Goal: Check status

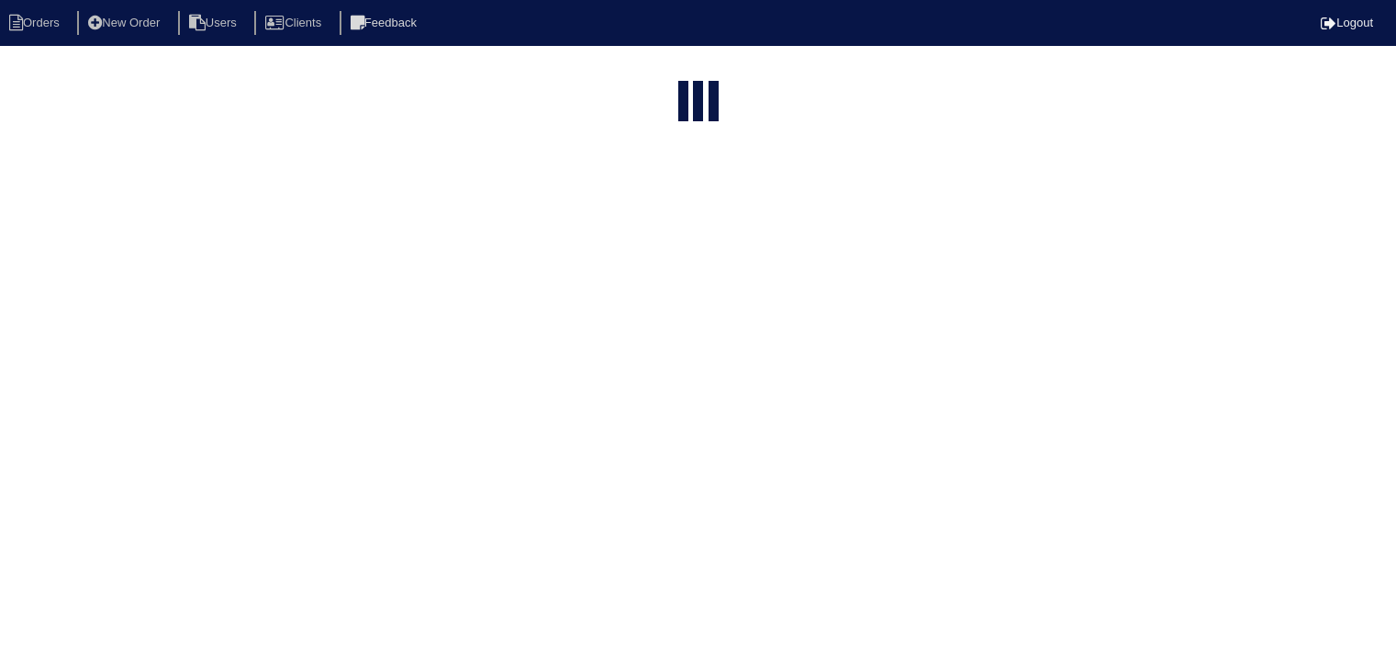
select select "15"
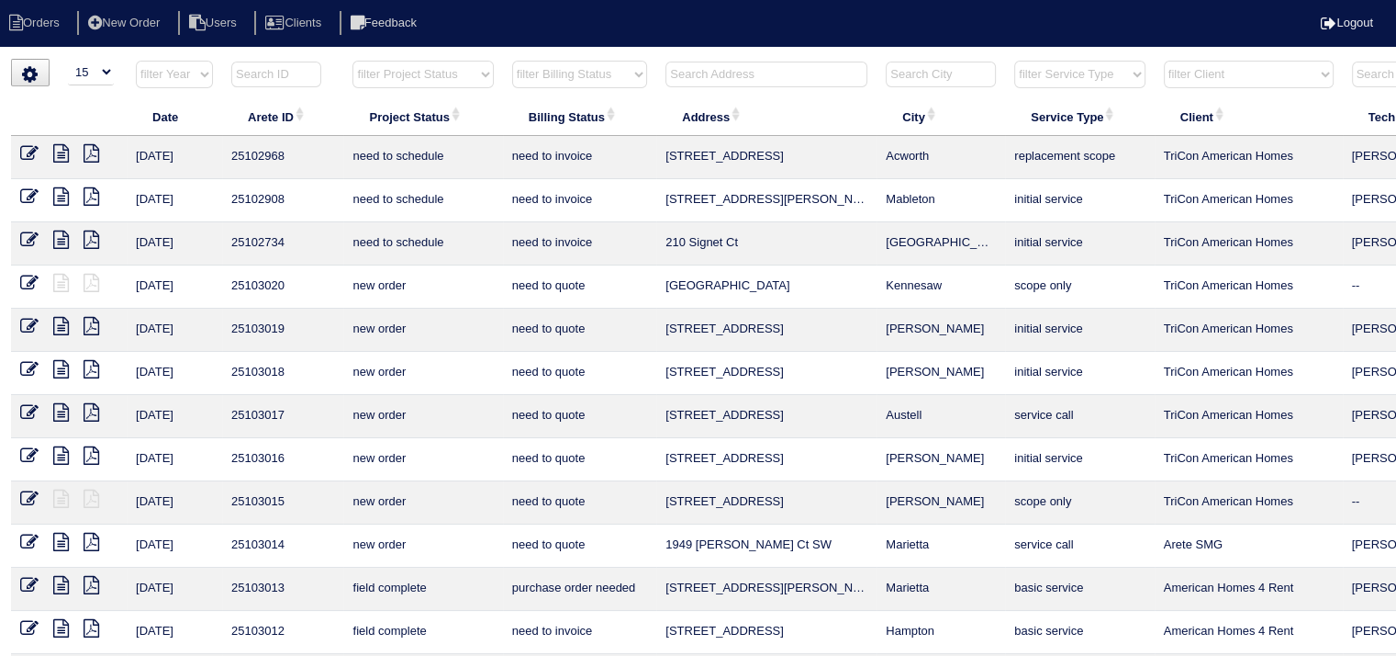
click at [720, 71] on input "text" at bounding box center [767, 75] width 202 height 26
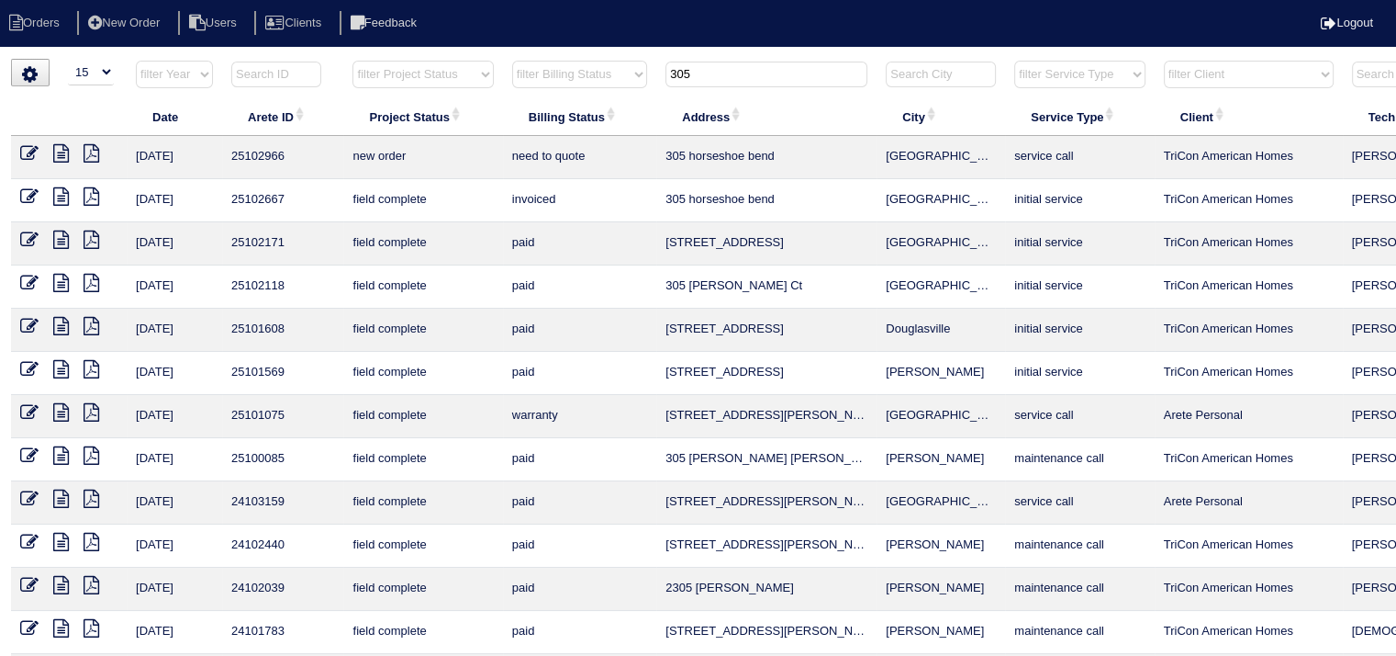
drag, startPoint x: 719, startPoint y: 74, endPoint x: 599, endPoint y: 77, distance: 120.3
click at [599, 77] on tr "filter Year -- Any Year -- 2025 2024 2023 2022 2021 2020 2019 filter Project St…" at bounding box center [806, 79] width 1591 height 38
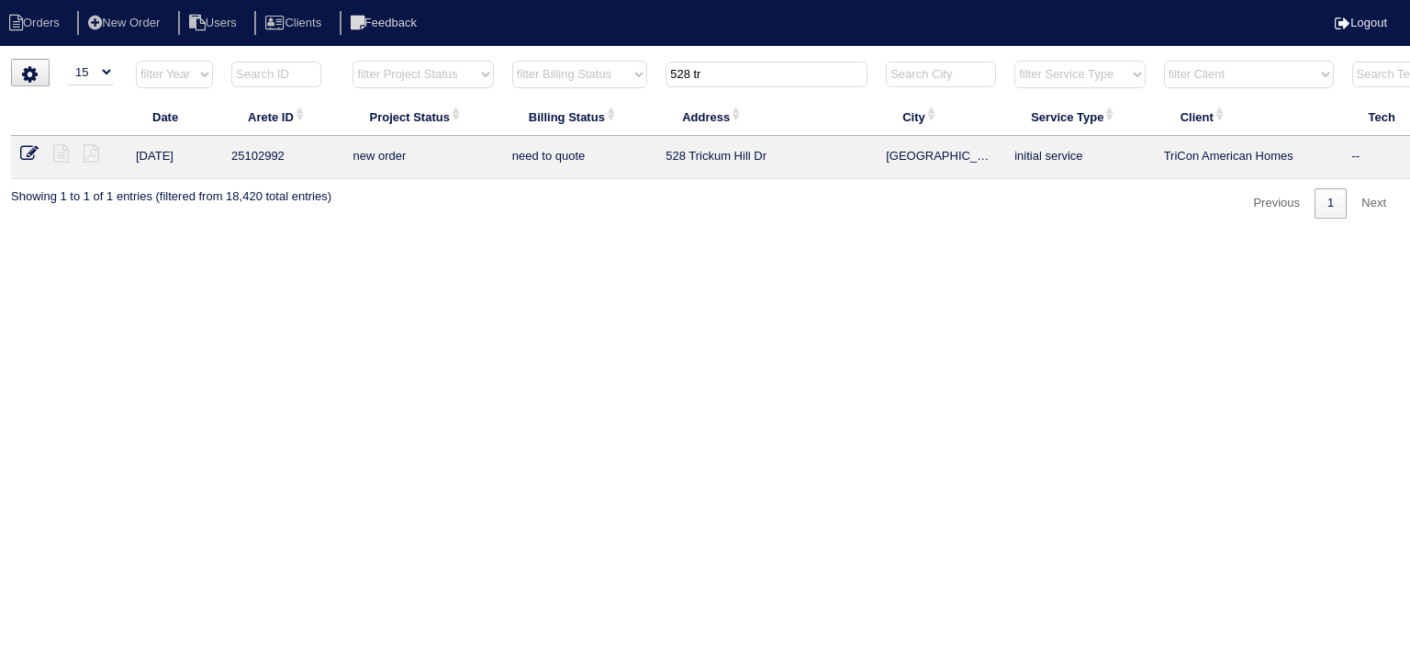
drag, startPoint x: 778, startPoint y: 80, endPoint x: 600, endPoint y: 66, distance: 177.7
click at [600, 66] on tr "filter Year -- Any Year -- 2025 2024 2023 2022 2021 2020 2019 filter Project St…" at bounding box center [806, 79] width 1591 height 38
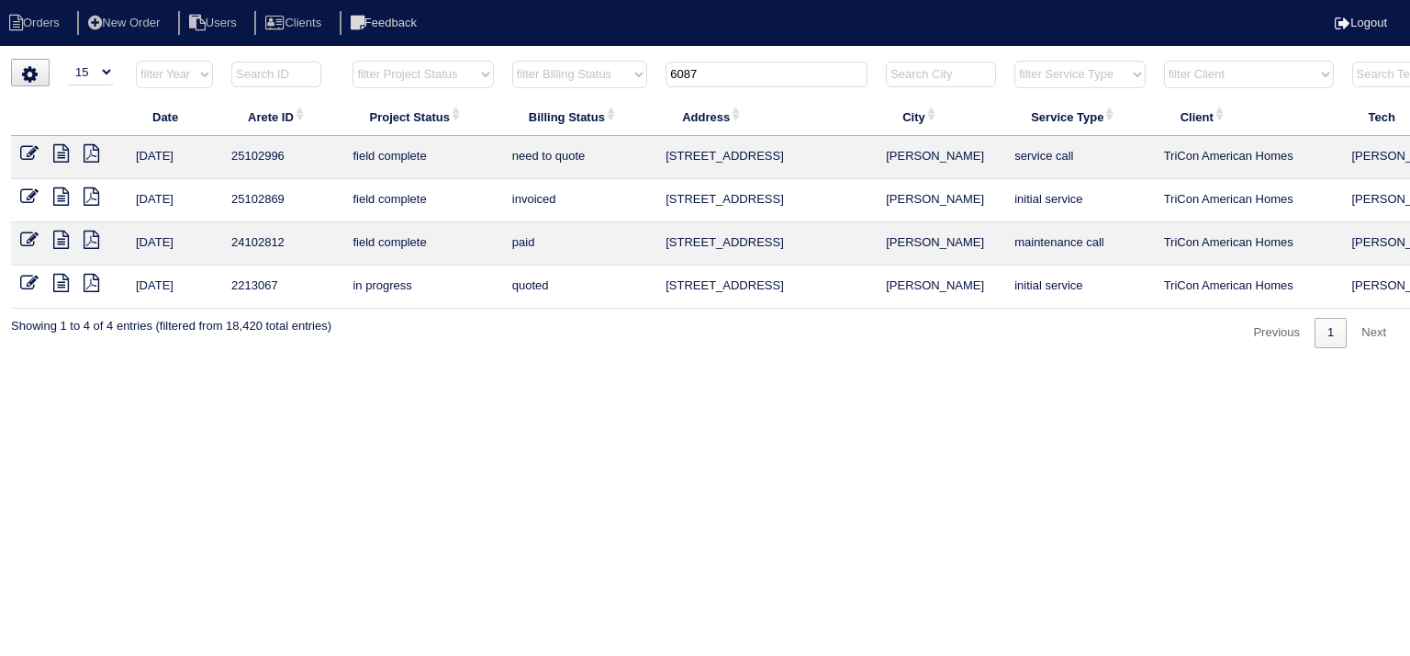
click at [707, 69] on input "6087" at bounding box center [767, 75] width 202 height 26
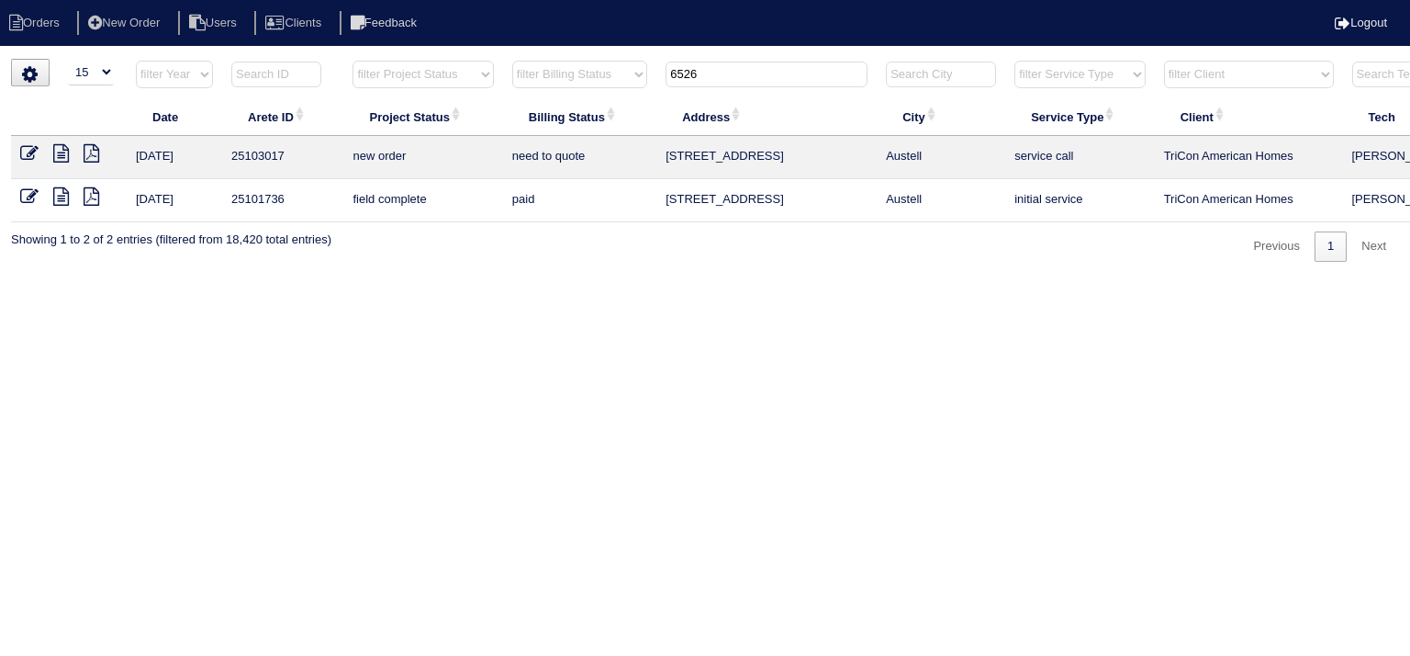
click at [733, 77] on input "6526" at bounding box center [767, 75] width 202 height 26
type input "1949"
click at [59, 151] on icon at bounding box center [61, 153] width 16 height 18
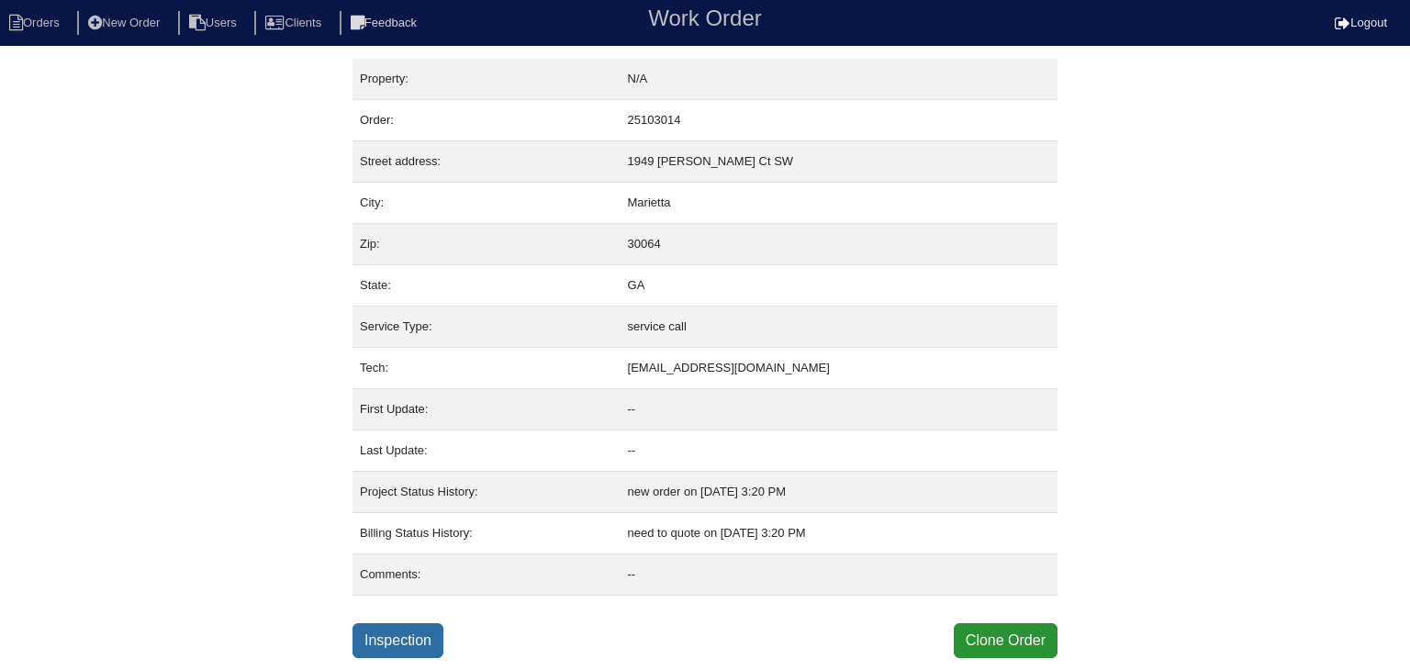
click at [398, 637] on link "Inspection" at bounding box center [398, 640] width 91 height 35
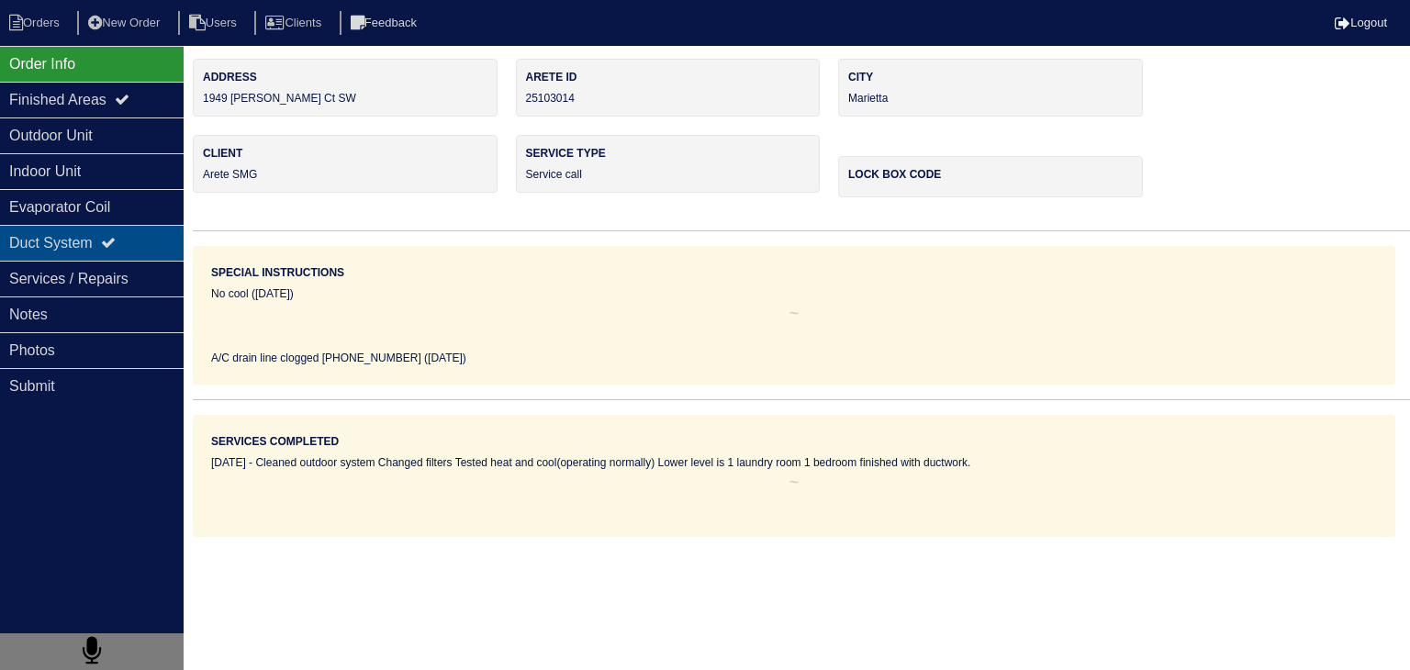
click at [156, 247] on div "Duct System" at bounding box center [92, 243] width 184 height 36
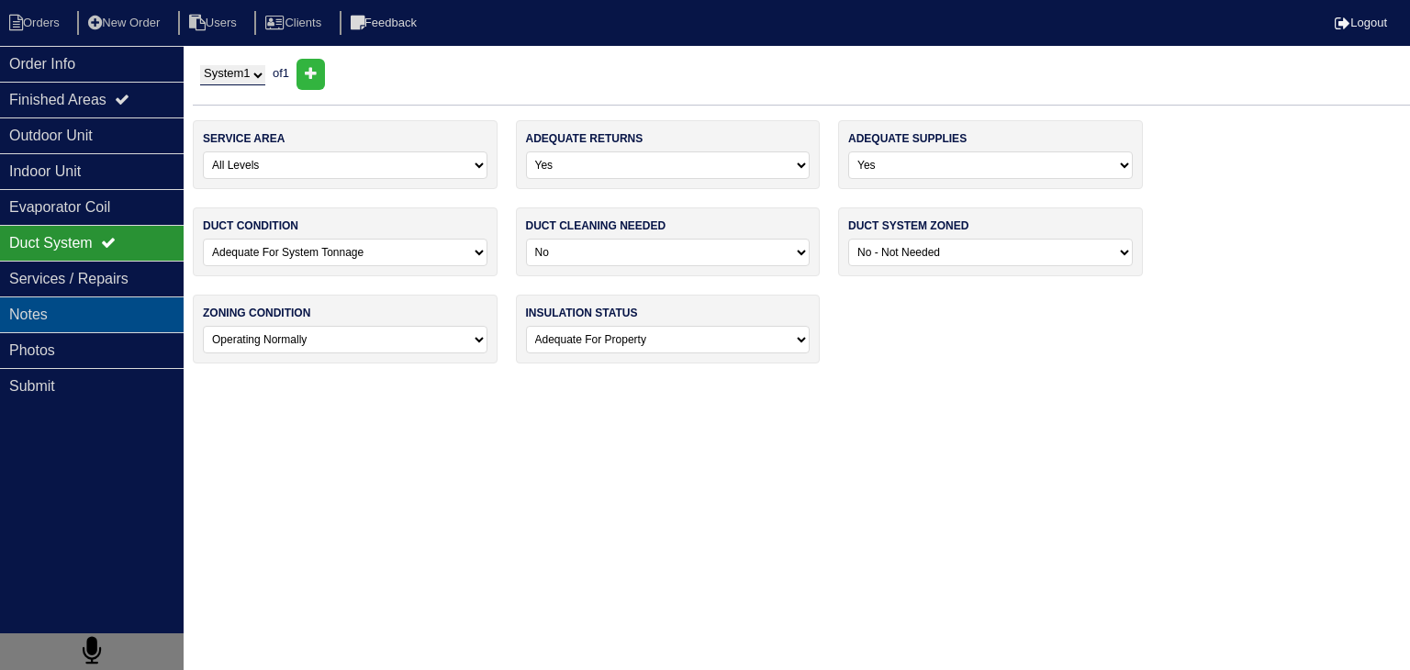
click at [139, 311] on div "Notes" at bounding box center [92, 315] width 184 height 36
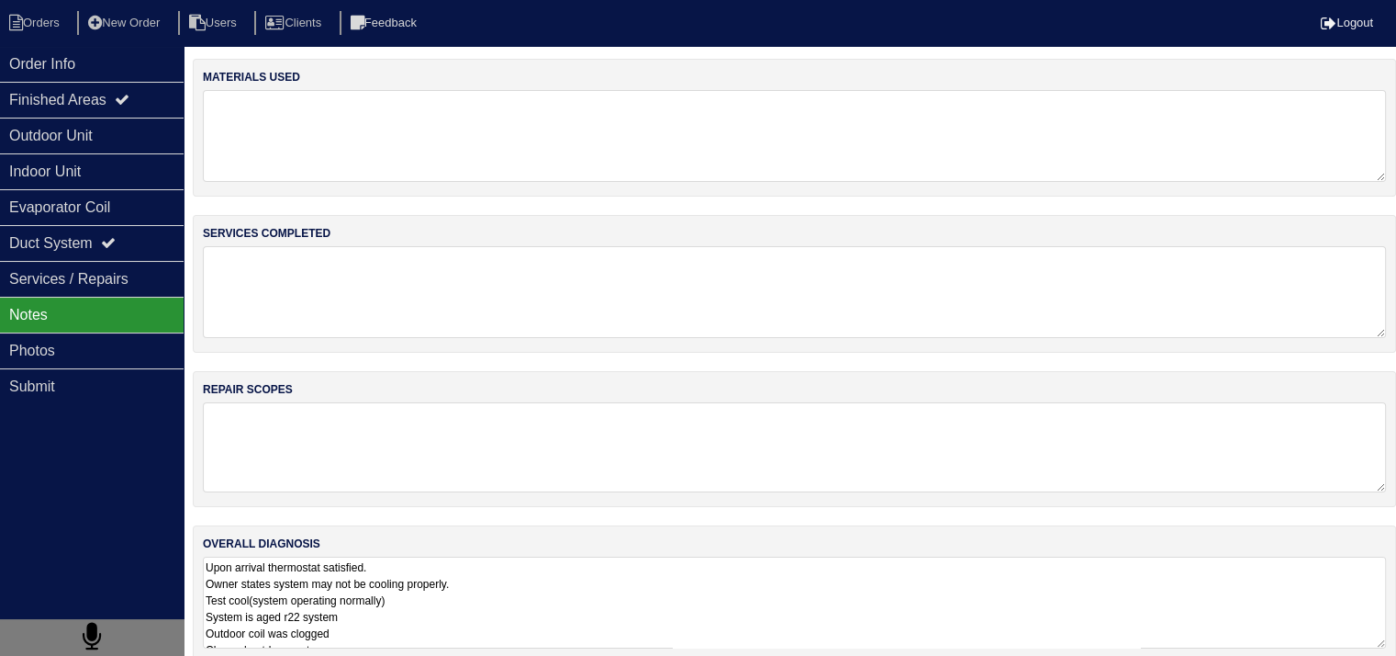
click at [415, 487] on textarea at bounding box center [794, 447] width 1183 height 90
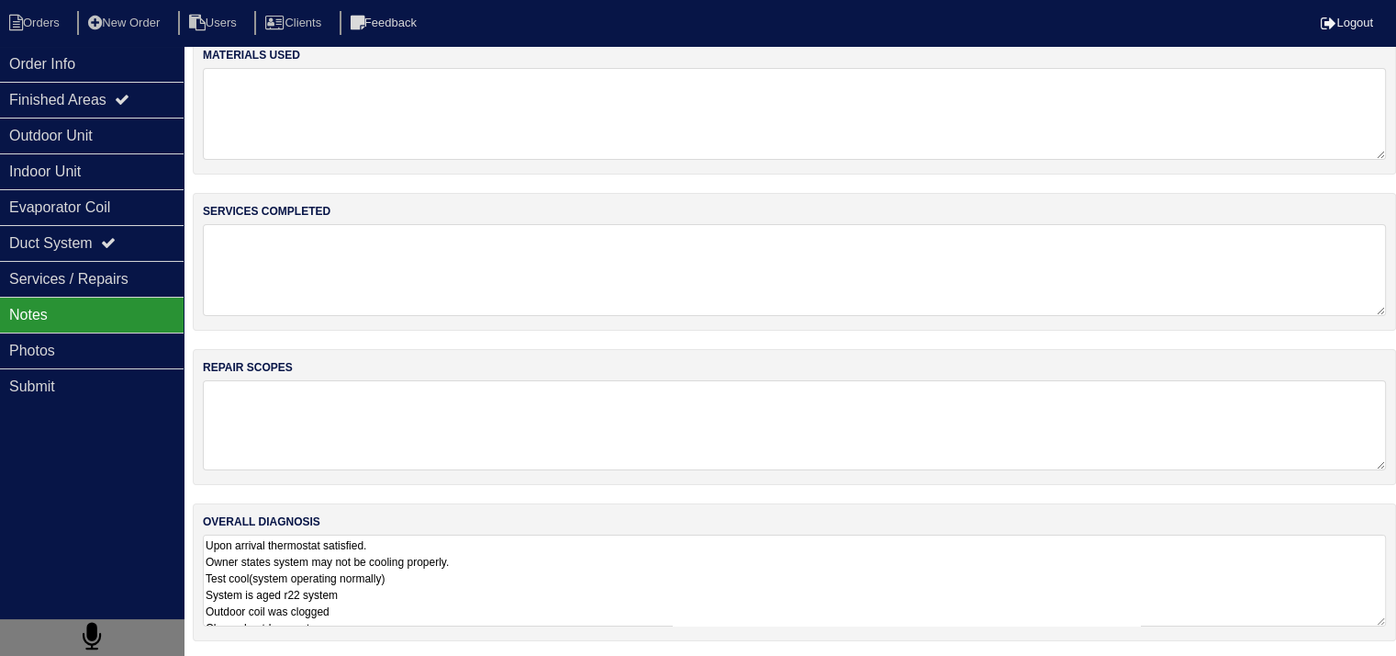
click at [390, 581] on textarea "Upon arrival thermostat satisfied. Owner states system may not be cooling prope…" at bounding box center [794, 580] width 1183 height 92
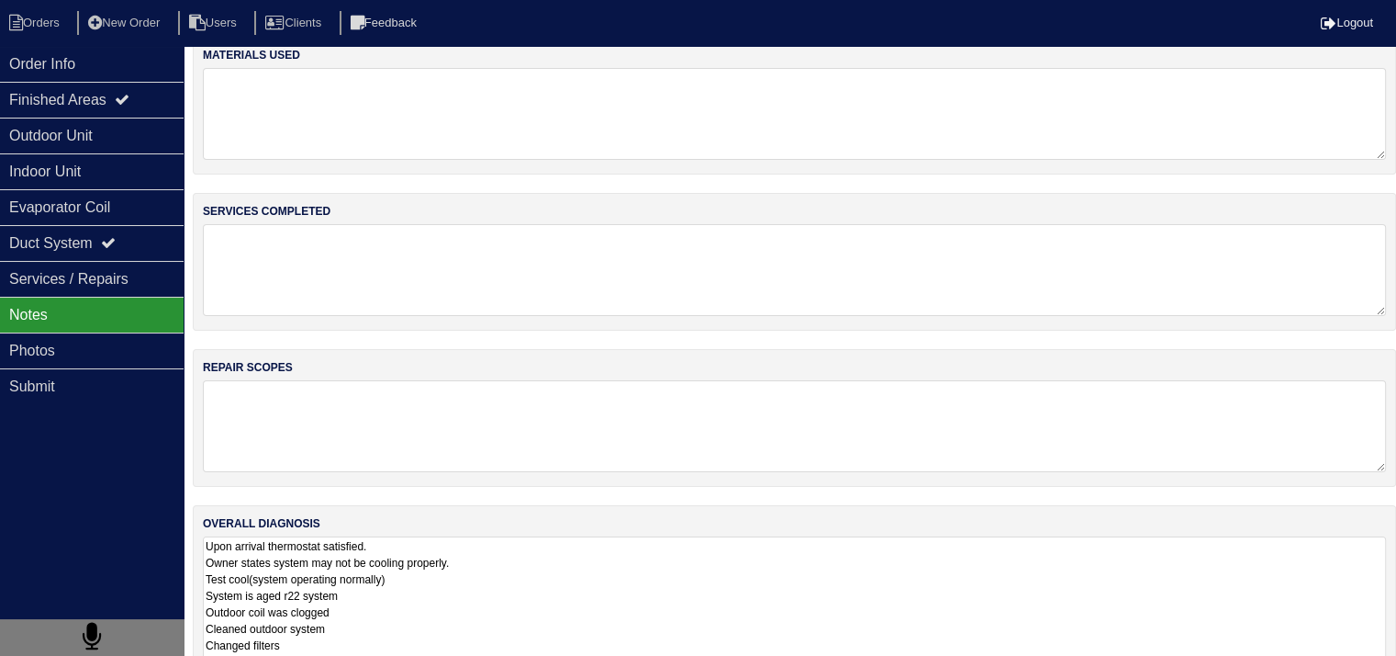
scroll to position [67, 0]
